Goal: Transaction & Acquisition: Purchase product/service

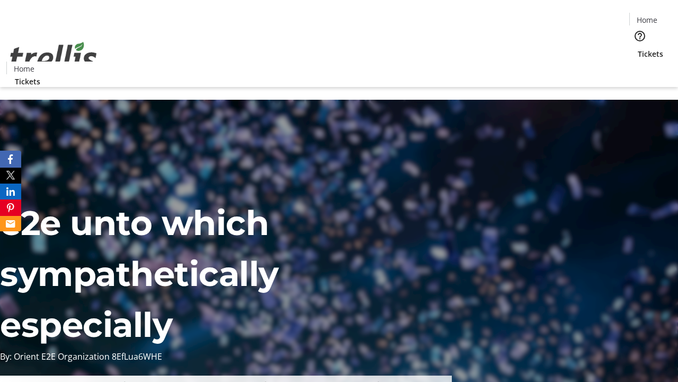
click at [638, 48] on span "Tickets" at bounding box center [650, 53] width 25 height 11
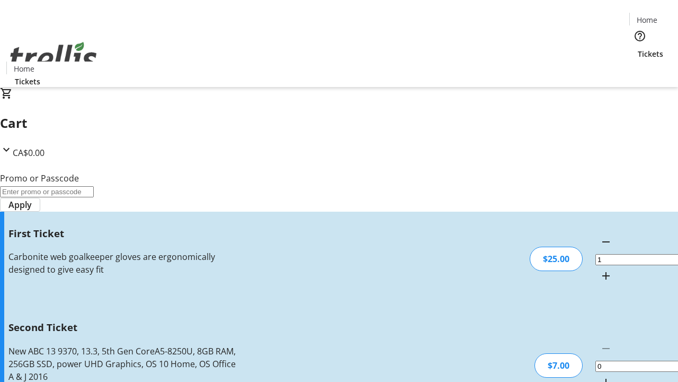
click at [600, 376] on mat-icon "Increment by one" at bounding box center [606, 382] width 13 height 13
type input "2"
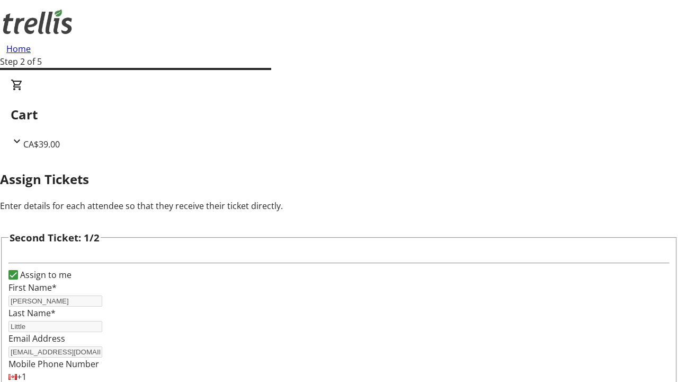
type input "[PERSON_NAME]"
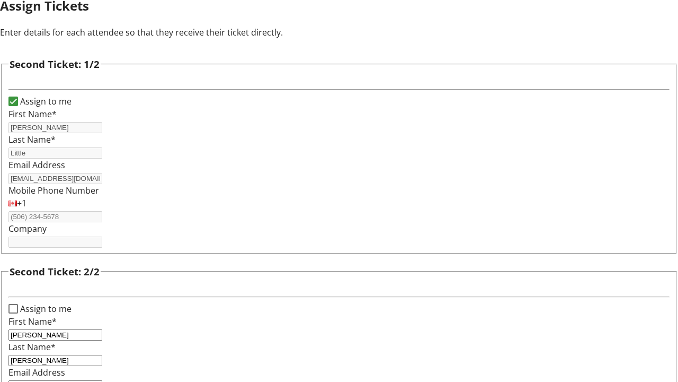
type input "[PERSON_NAME][EMAIL_ADDRESS][DOMAIN_NAME]"
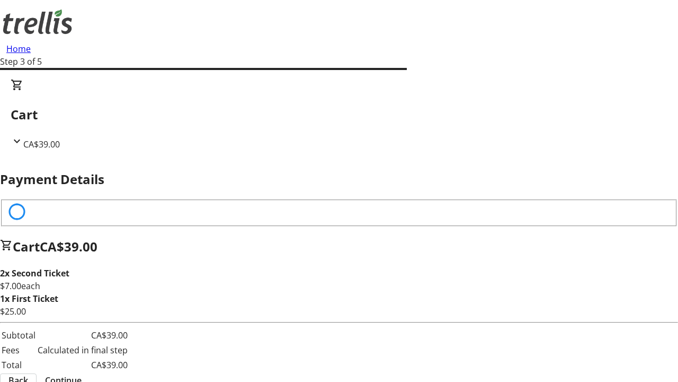
click at [28, 374] on span "Back" at bounding box center [18, 380] width 20 height 13
